Goal: Information Seeking & Learning: Learn about a topic

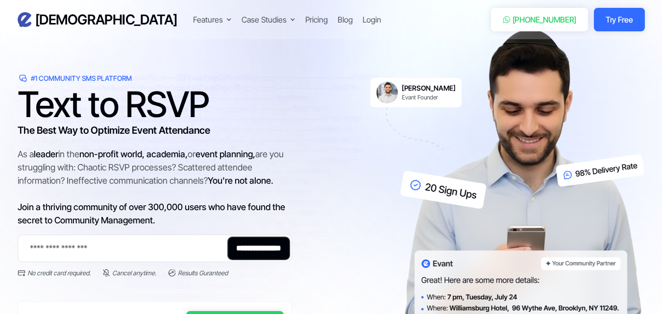
scroll to position [154, 0]
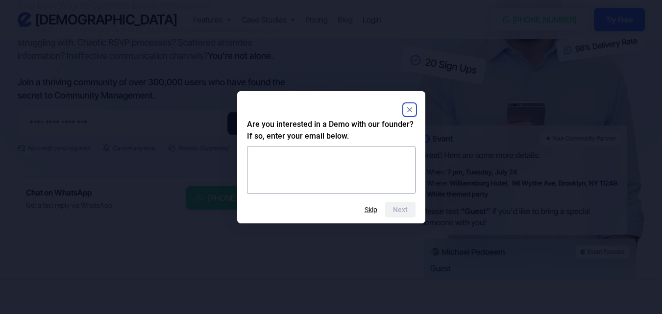
click at [409, 110] on icon "Close" at bounding box center [409, 109] width 5 height 5
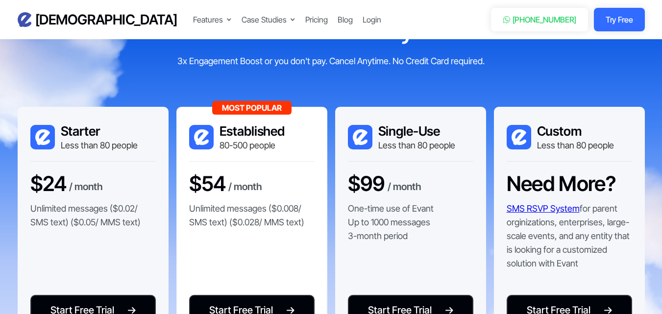
scroll to position [2008, 0]
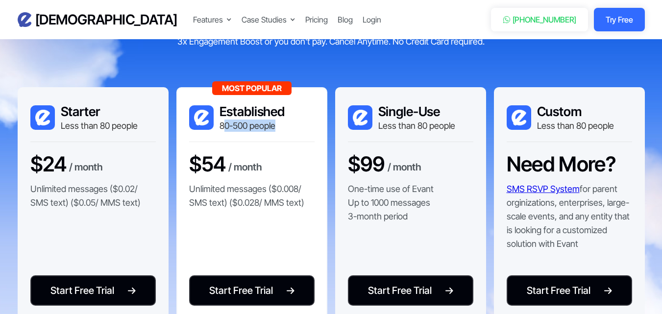
drag, startPoint x: 222, startPoint y: 127, endPoint x: 274, endPoint y: 131, distance: 51.5
click at [274, 131] on div "80-500 people" at bounding box center [252, 126] width 66 height 12
drag, startPoint x: 225, startPoint y: 112, endPoint x: 281, endPoint y: 120, distance: 56.4
click at [281, 120] on div "Established 80-500 people" at bounding box center [252, 118] width 66 height 28
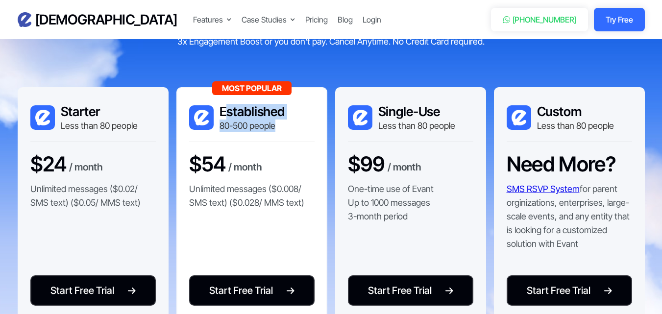
click at [281, 120] on div "80-500 people" at bounding box center [252, 126] width 66 height 12
click at [391, 222] on p "One-time use of Evant Up to 1000 messages 3-month period" at bounding box center [391, 202] width 86 height 41
click at [392, 221] on p "One-time use of Evant Up to 1000 messages 3-month period" at bounding box center [391, 202] width 86 height 41
click at [400, 219] on p "One-time use of Evant Up to 1000 messages 3-month period" at bounding box center [391, 202] width 86 height 41
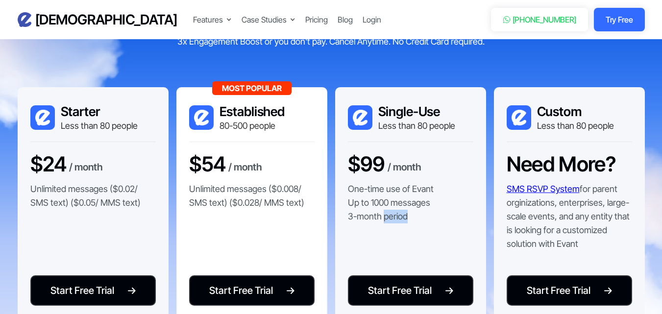
click at [400, 219] on p "One-time use of Evant Up to 1000 messages 3-month period" at bounding box center [391, 202] width 86 height 41
click at [409, 217] on p "One-time use of Evant Up to 1000 messages 3-month period" at bounding box center [391, 202] width 86 height 41
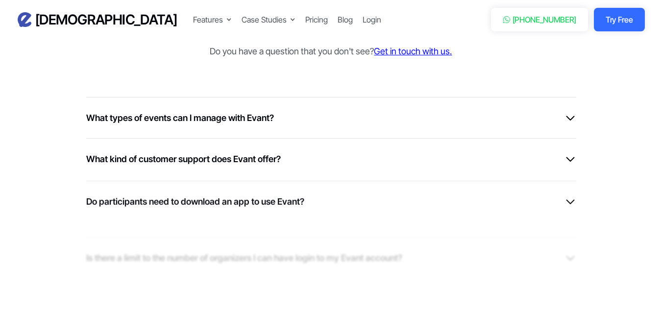
scroll to position [2547, 0]
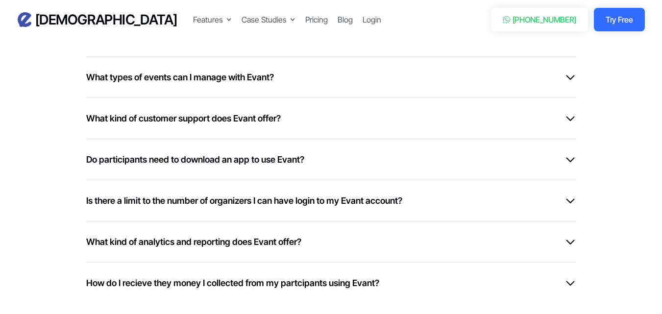
click at [568, 72] on img at bounding box center [570, 77] width 12 height 12
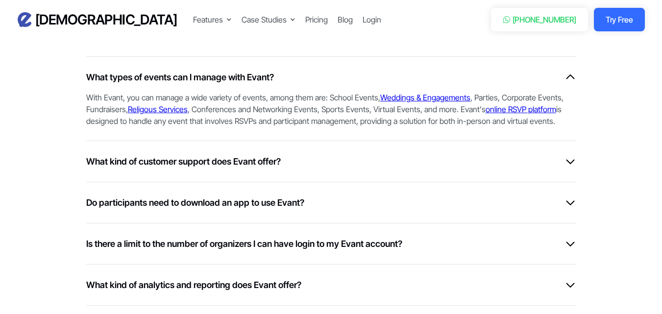
click at [567, 73] on img at bounding box center [570, 77] width 12 height 12
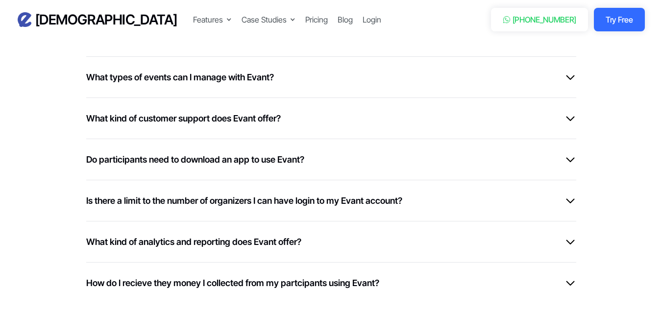
click at [572, 118] on img at bounding box center [570, 118] width 12 height 12
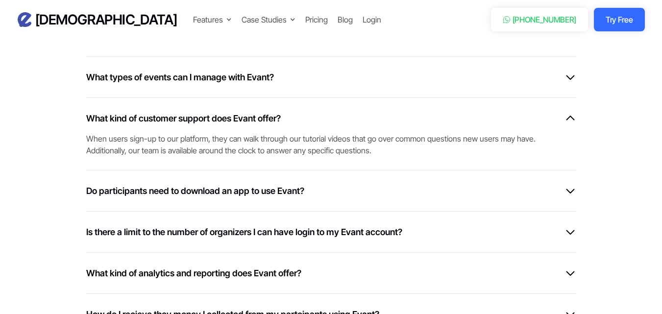
click at [567, 117] on img at bounding box center [570, 118] width 12 height 12
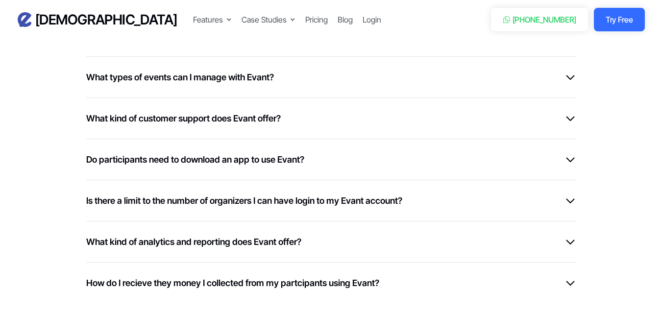
click at [566, 155] on img at bounding box center [570, 159] width 12 height 12
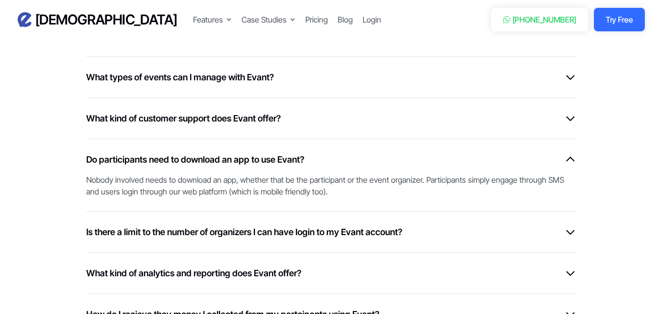
click at [566, 155] on img at bounding box center [570, 159] width 12 height 12
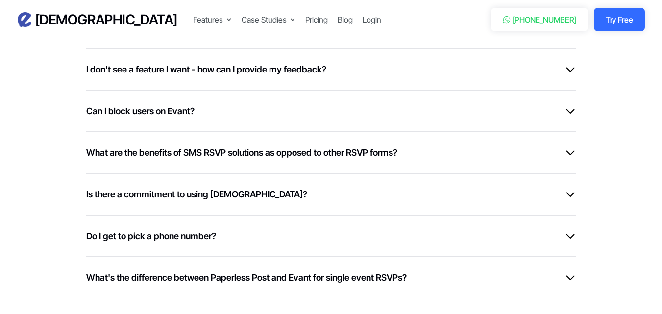
scroll to position [2818, 0]
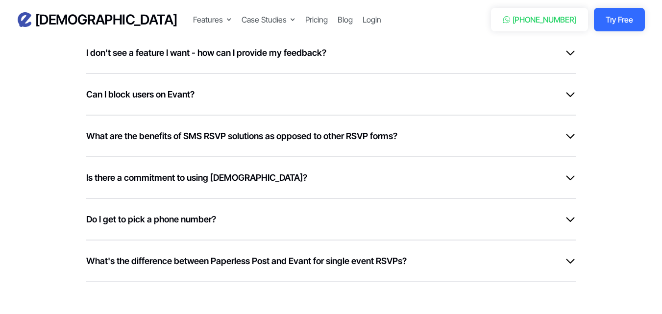
click at [567, 122] on div "What are the benefits of SMS RSVP solutions as opposed to other RSVP forms? SMS…" at bounding box center [331, 136] width 490 height 42
